Goal: Transaction & Acquisition: Purchase product/service

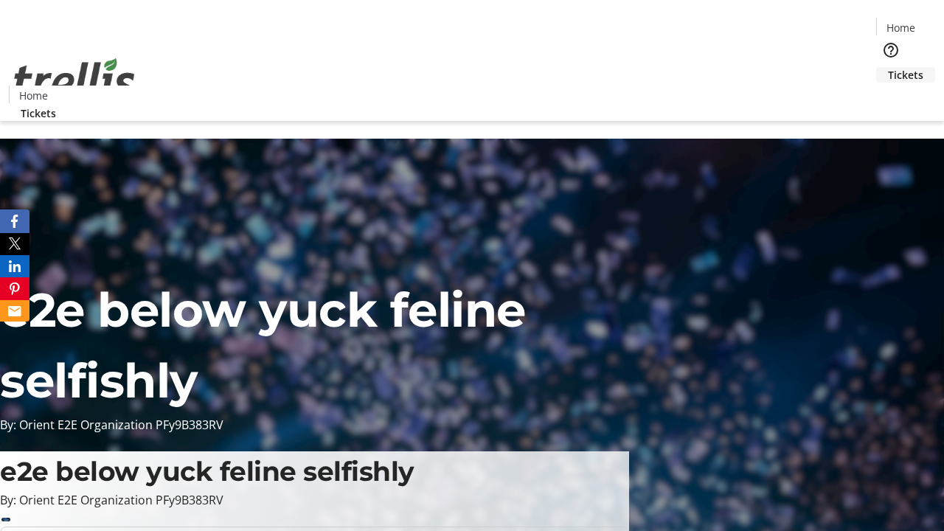
click at [888, 67] on span "Tickets" at bounding box center [905, 74] width 35 height 15
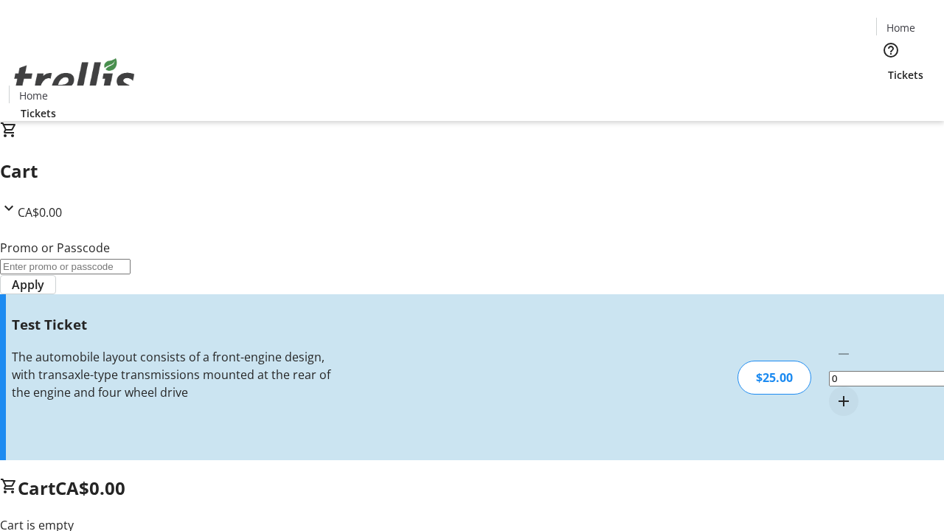
click at [835, 392] on mat-icon "Increment by one" at bounding box center [844, 401] width 18 height 18
type input "1"
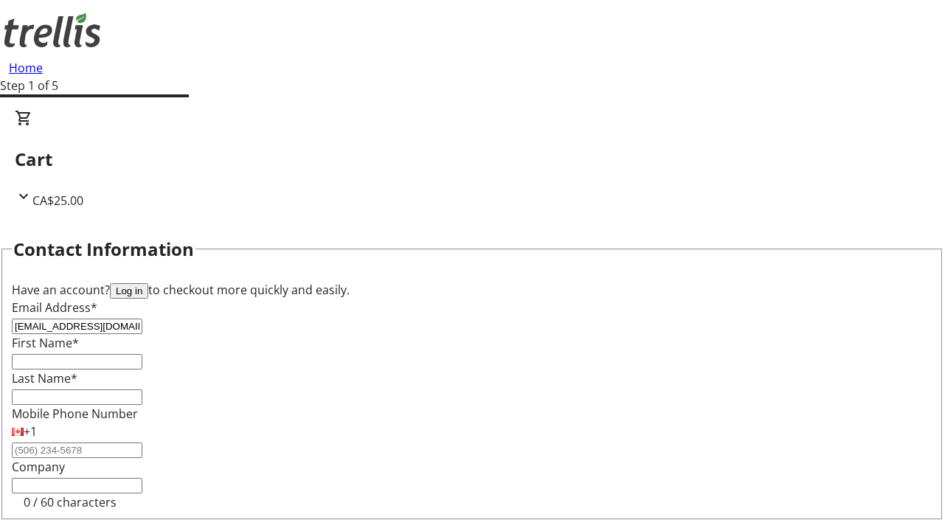
type input "[EMAIL_ADDRESS][DOMAIN_NAME]"
type input "Haylie"
type input "[PERSON_NAME]"
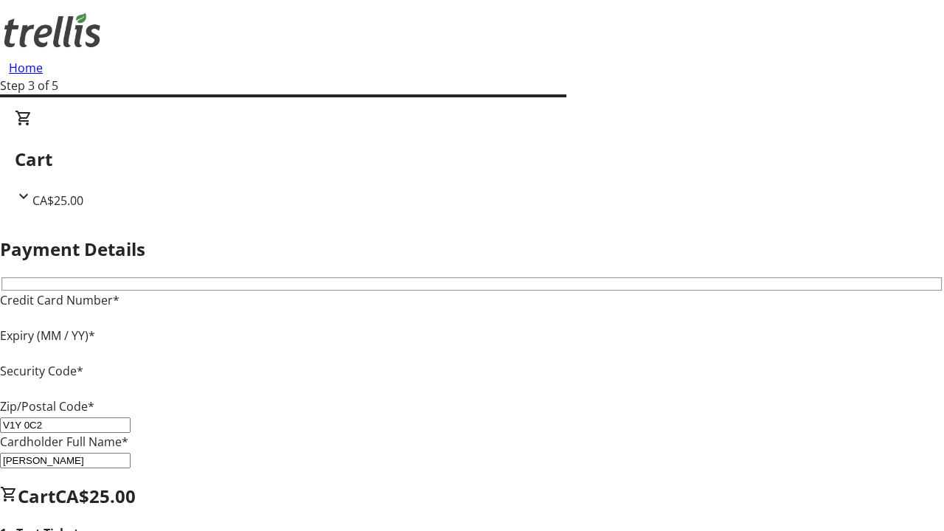
type input "V1Y 0C2"
